Goal: Information Seeking & Learning: Learn about a topic

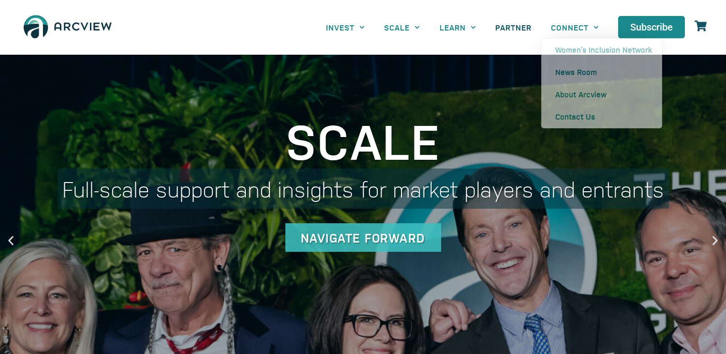
click at [525, 28] on link "PARTNER" at bounding box center [514, 27] width 56 height 22
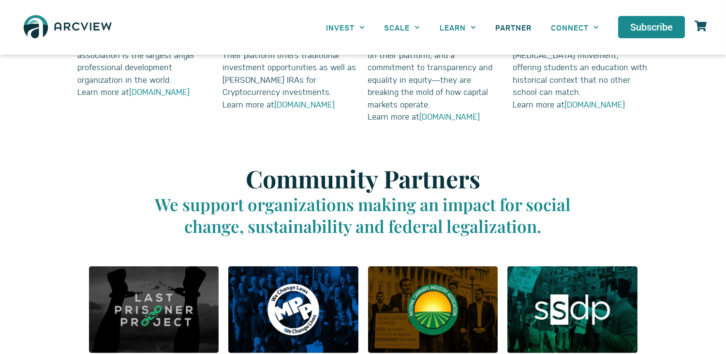
scroll to position [1258, 0]
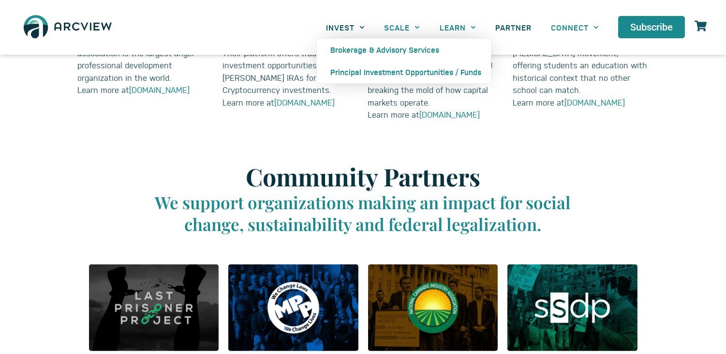
click at [360, 27] on icon "Menu" at bounding box center [362, 27] width 5 height 5
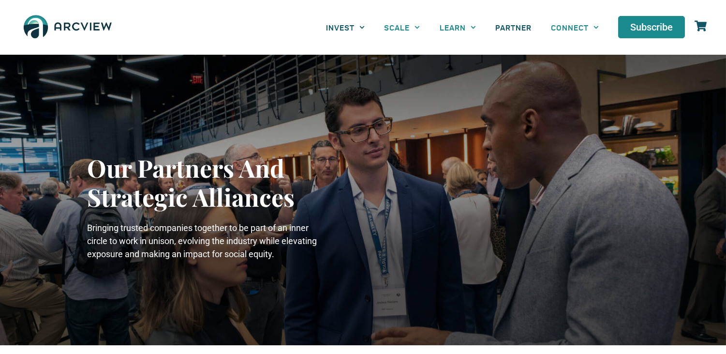
click at [342, 29] on link "INVEST" at bounding box center [345, 27] width 58 height 22
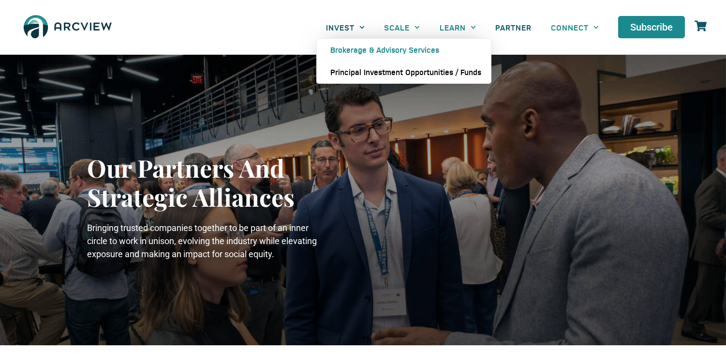
click at [357, 72] on link "Principal Investment Opportunities / Funds" at bounding box center [404, 72] width 174 height 22
